Goal: Task Accomplishment & Management: Manage account settings

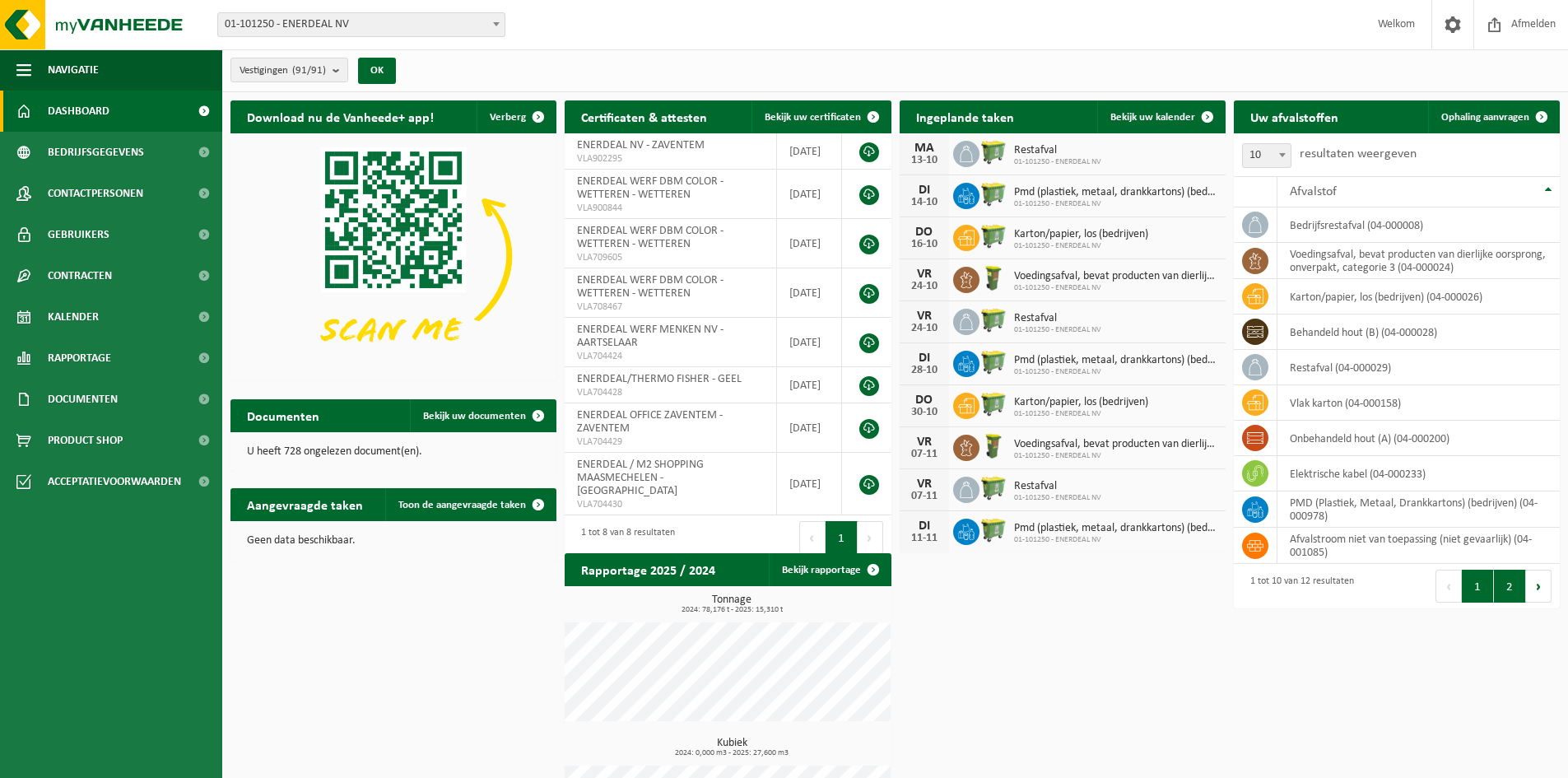
click at [1516, 598] on button "2" at bounding box center [1510, 586] width 32 height 33
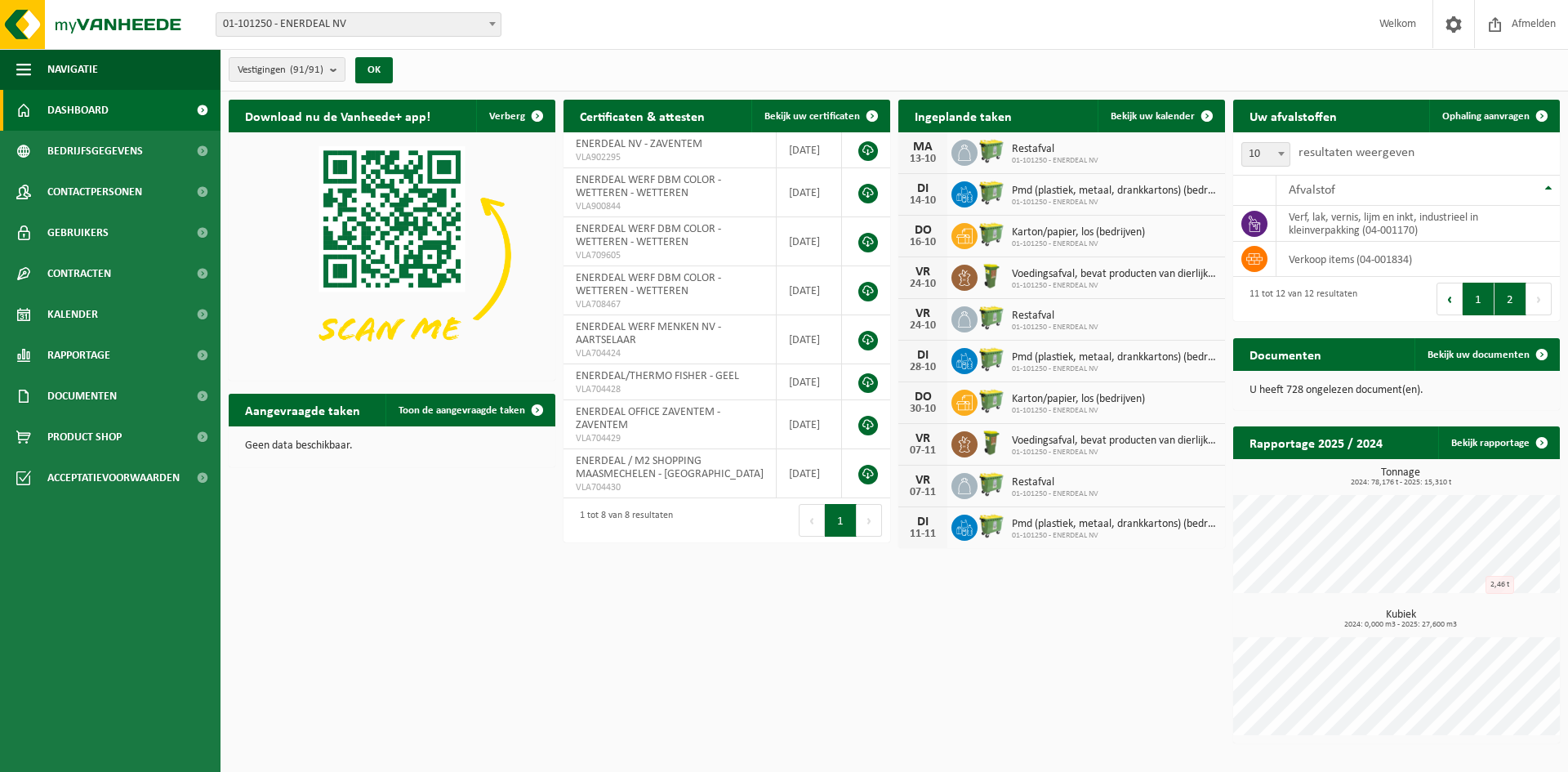
click at [1469, 298] on button "1" at bounding box center [1478, 299] width 32 height 32
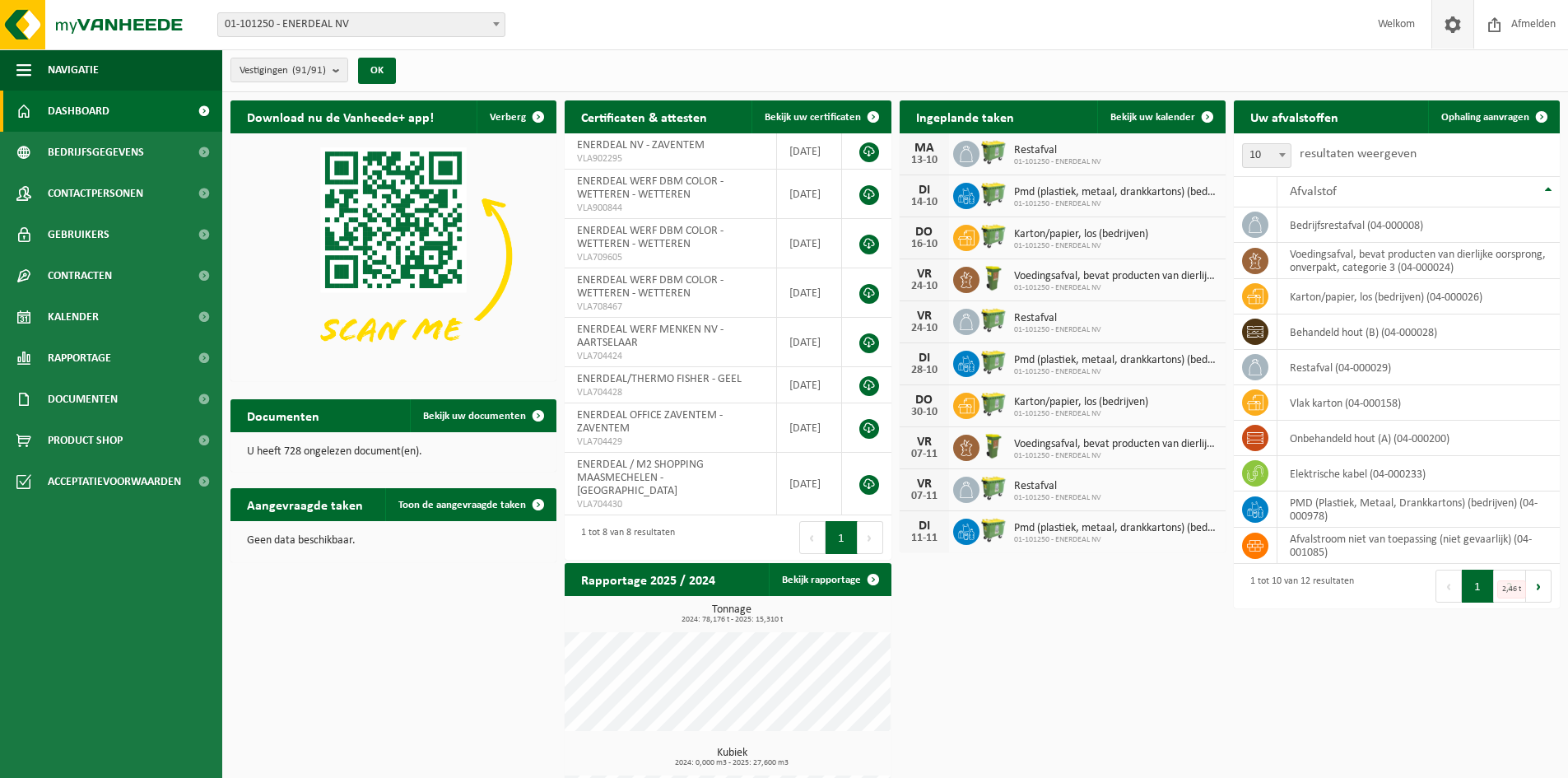
click at [1458, 27] on span at bounding box center [1452, 24] width 24 height 49
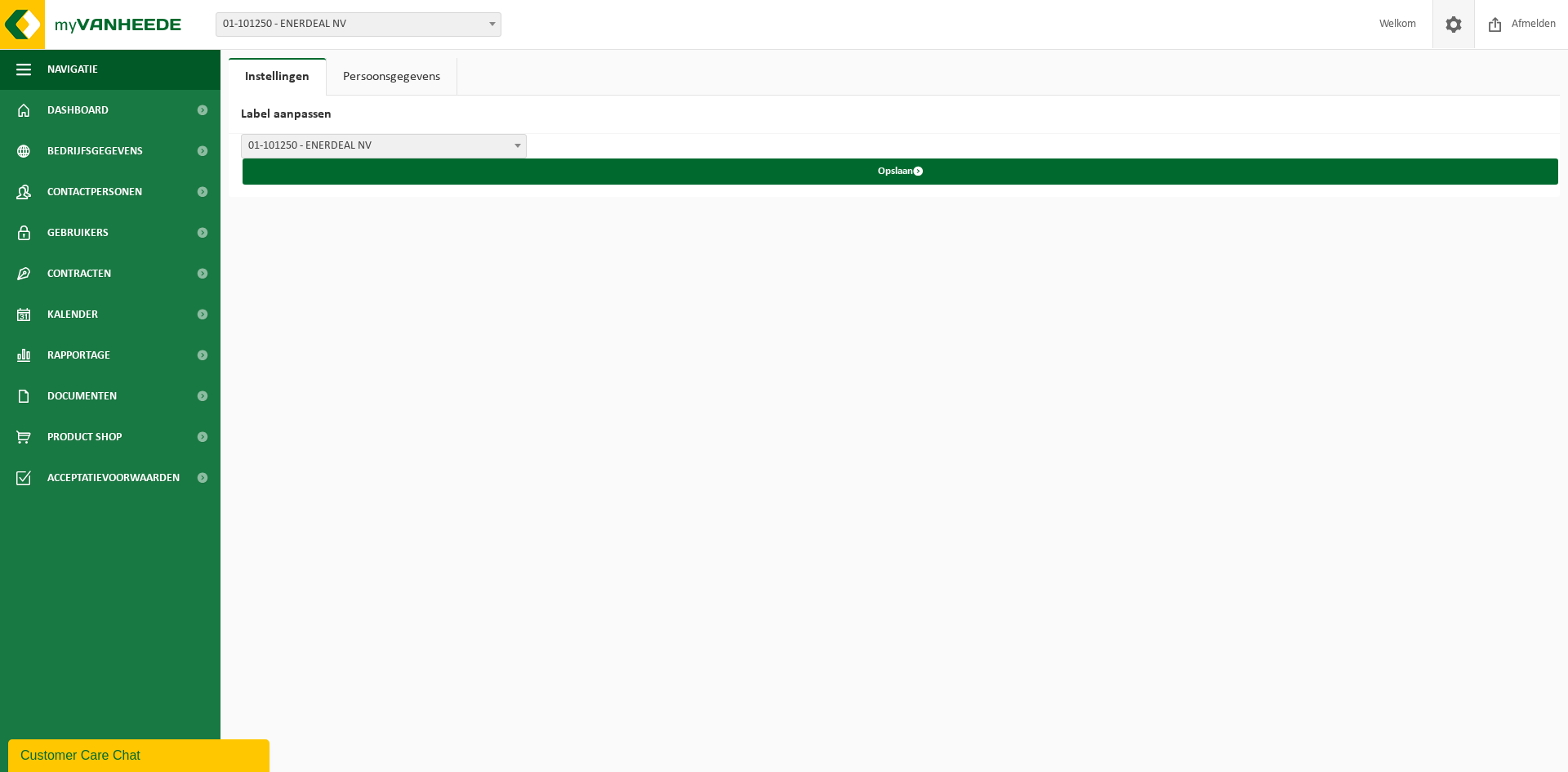
click at [382, 77] on link "Persoonsgegevens" at bounding box center [392, 77] width 130 height 37
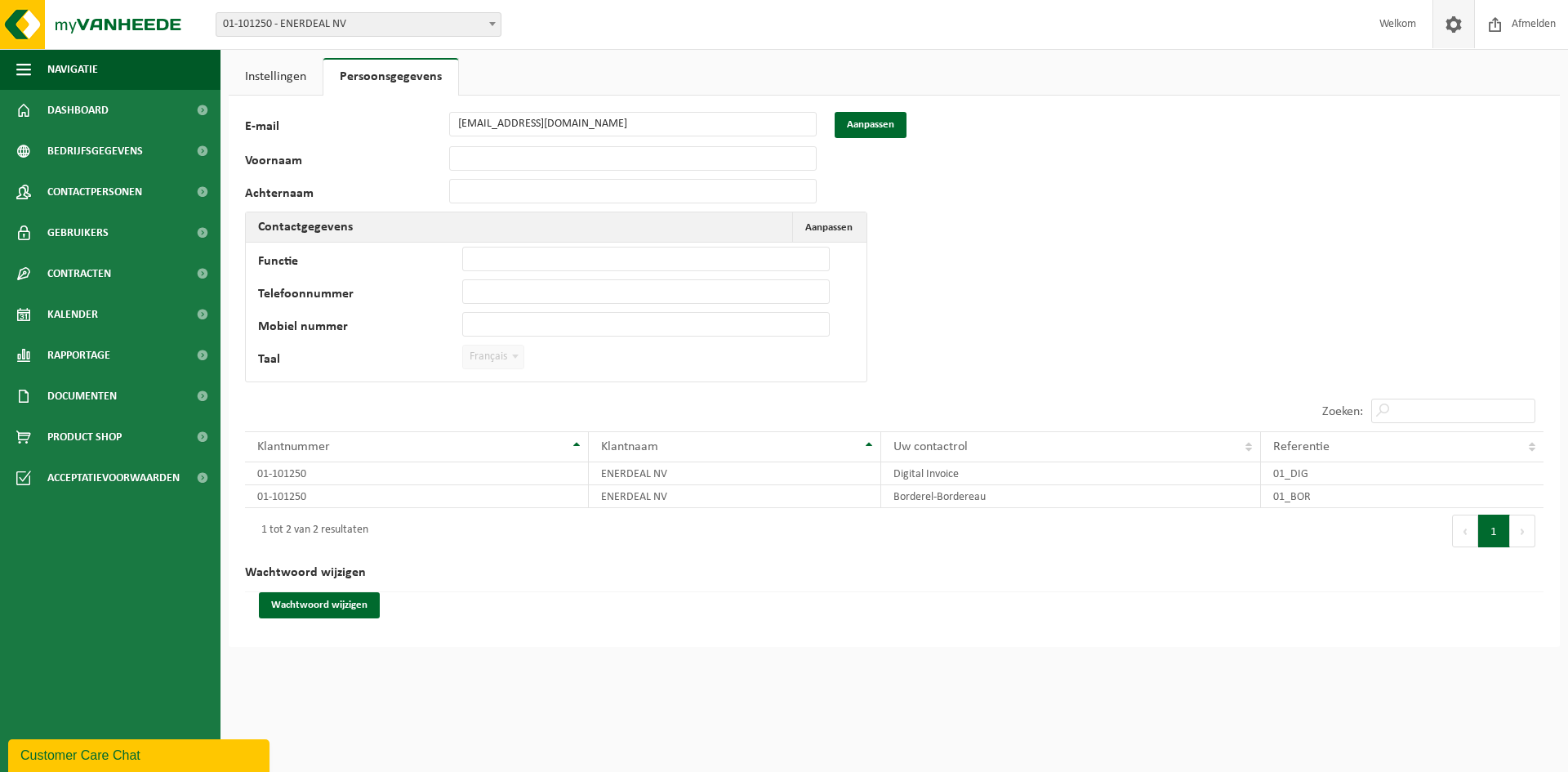
click at [275, 78] on link "Instellingen" at bounding box center [275, 77] width 94 height 37
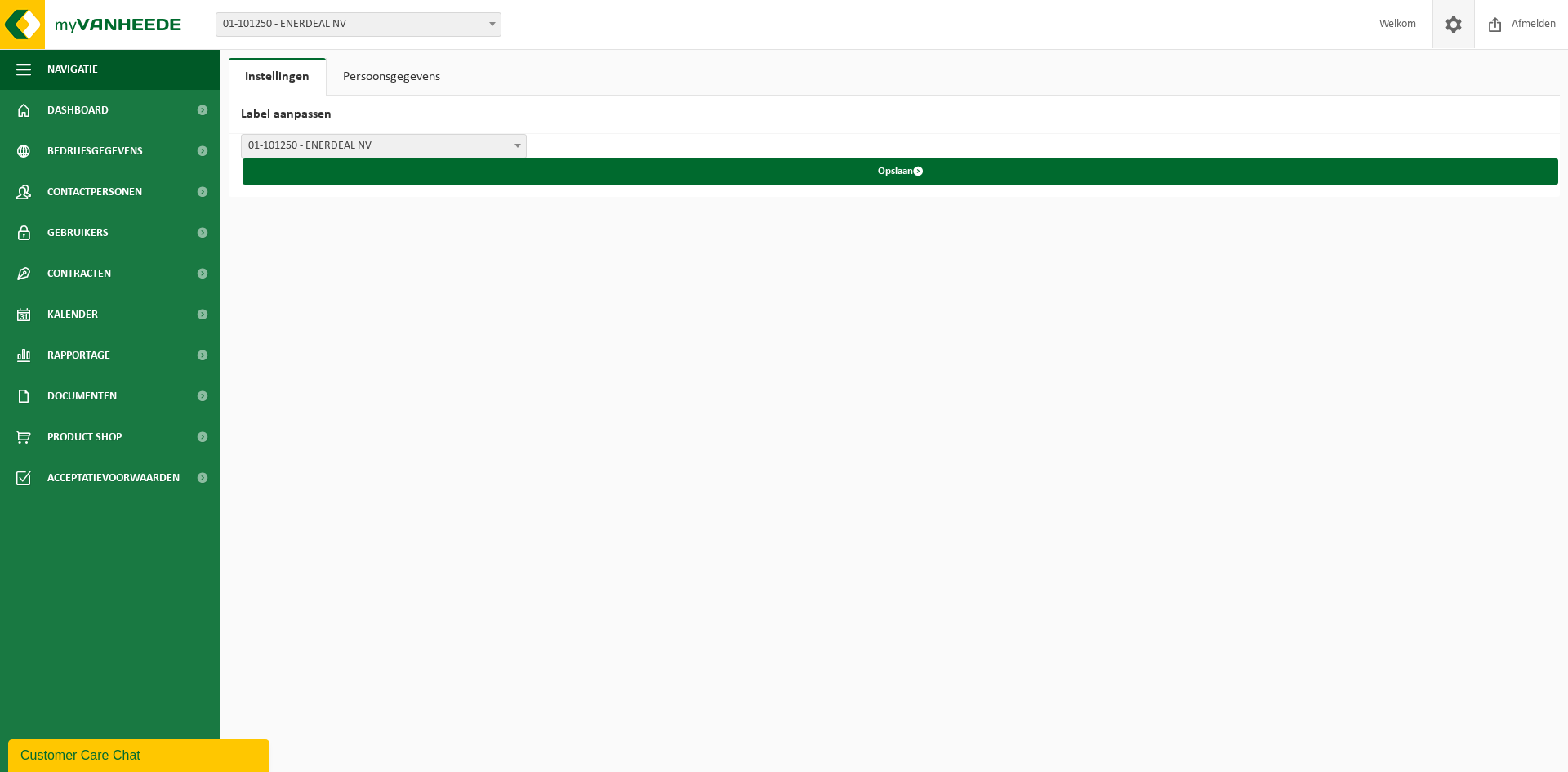
click at [390, 151] on span "01-101250 - ENERDEAL NV" at bounding box center [384, 146] width 284 height 23
click at [390, 150] on span "01-101250 - ENERDEAL NV" at bounding box center [384, 146] width 284 height 23
click at [62, 233] on span "Gebruikers" at bounding box center [78, 232] width 62 height 41
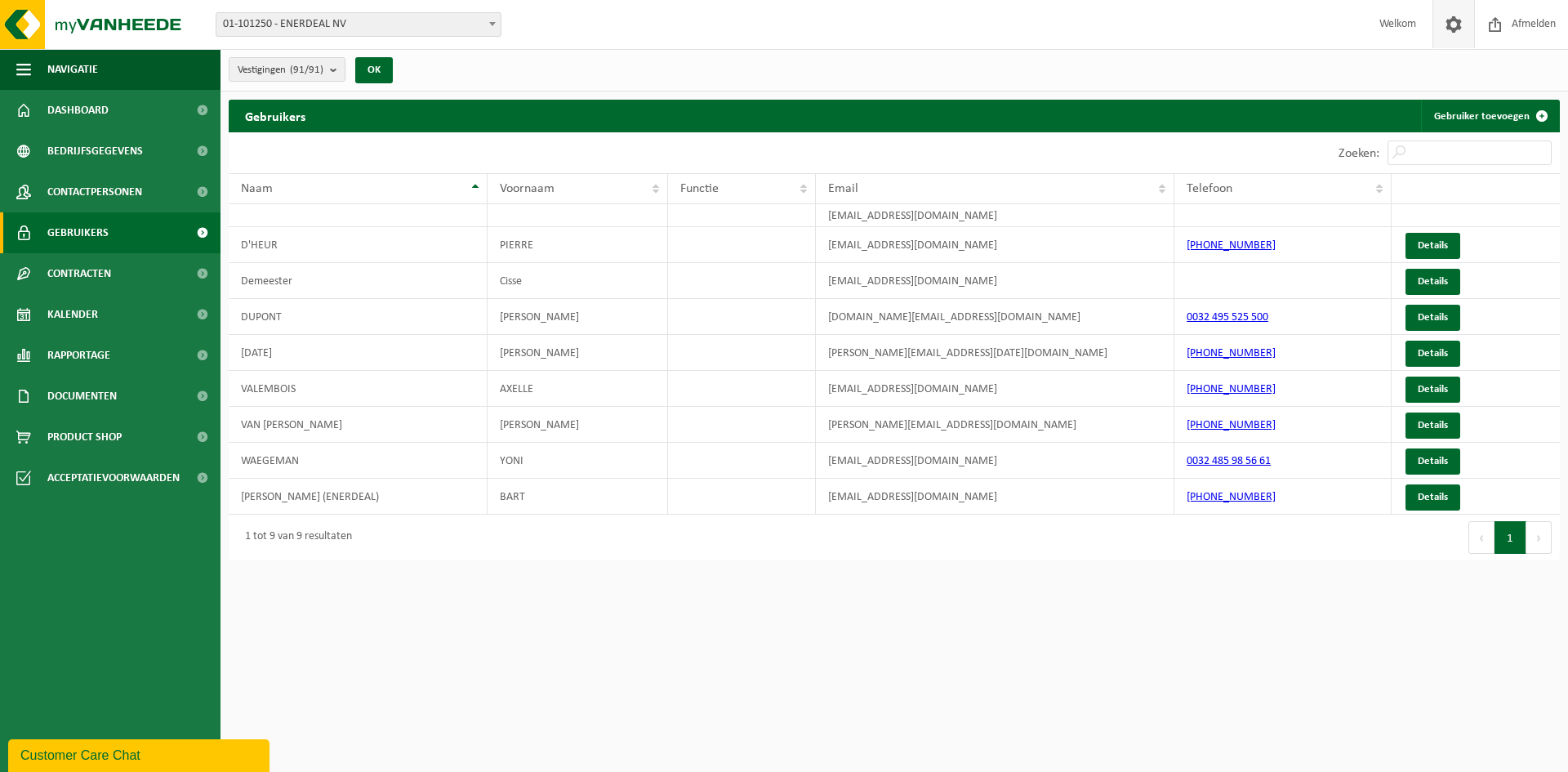
click at [1458, 23] on span at bounding box center [1453, 24] width 24 height 48
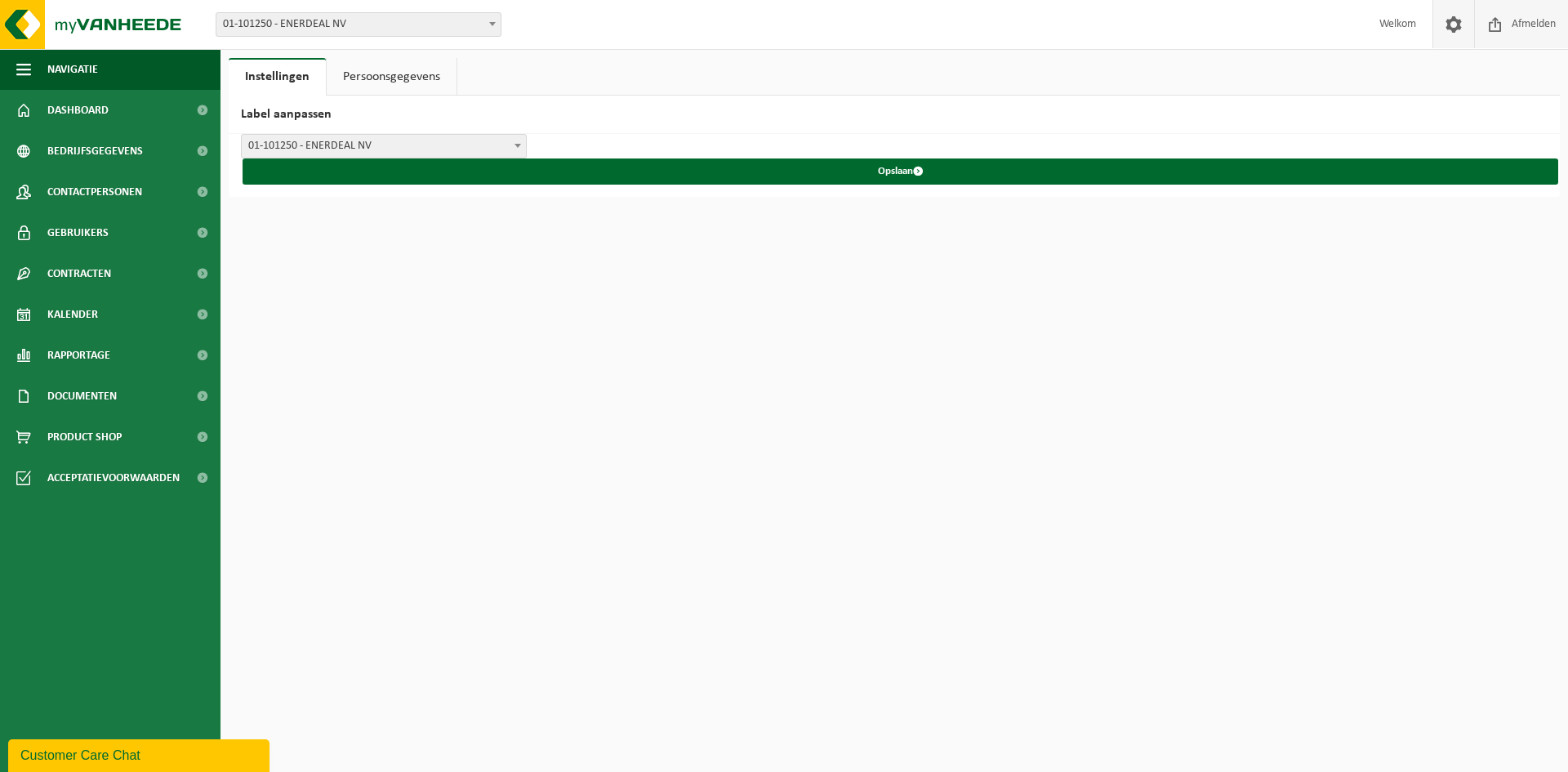
click at [1531, 27] on span "Afmelden" at bounding box center [1533, 24] width 52 height 48
